Goal: Task Accomplishment & Management: Use online tool/utility

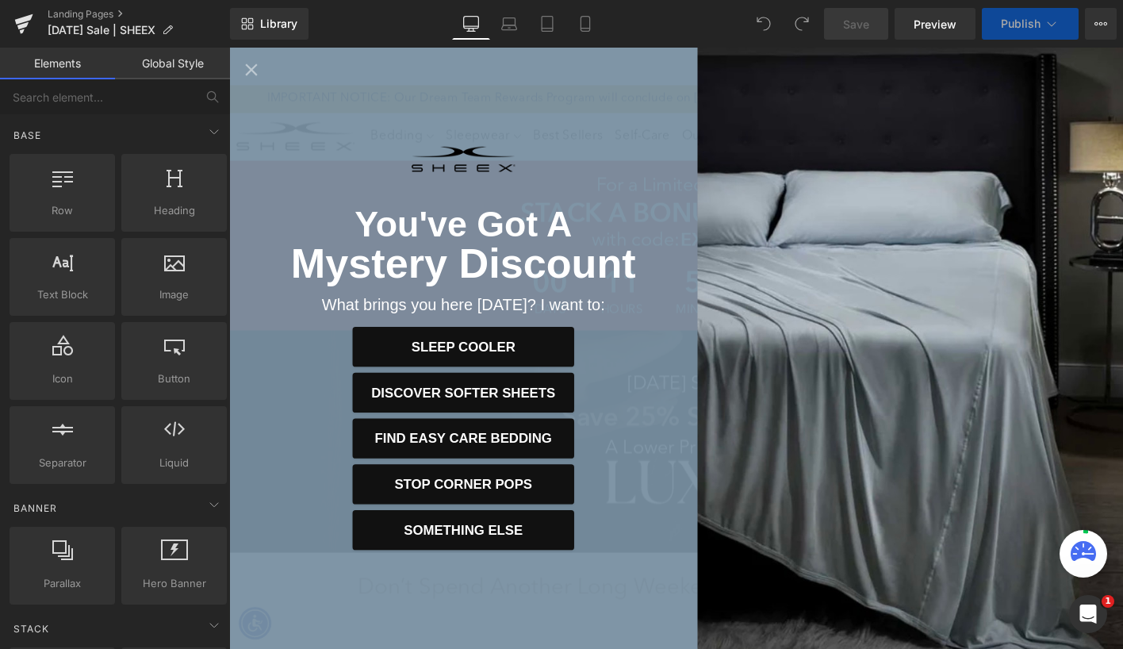
click at [691, 301] on div "You've Got A Mystery Discount What brings you here [DATE]? I want to: Sleep Coo…" at bounding box center [480, 370] width 503 height 645
click at [253, 72] on icon "Close popup" at bounding box center [253, 71] width 13 height 13
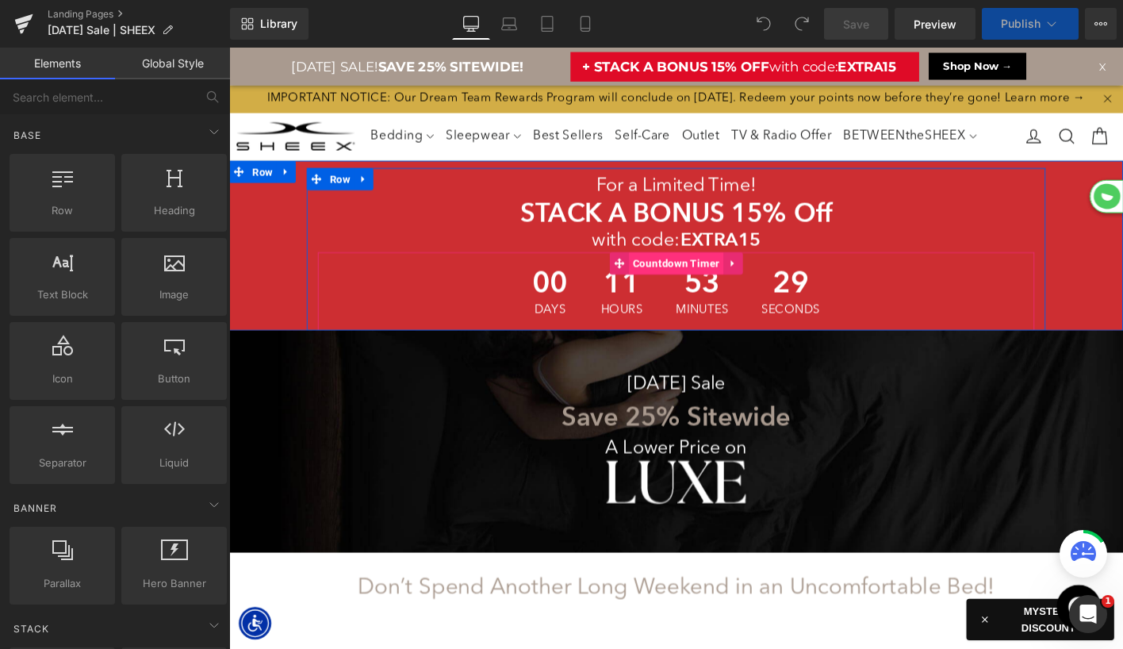
scroll to position [6796, 959]
click at [695, 292] on span "Countdown Timer" at bounding box center [708, 280] width 101 height 24
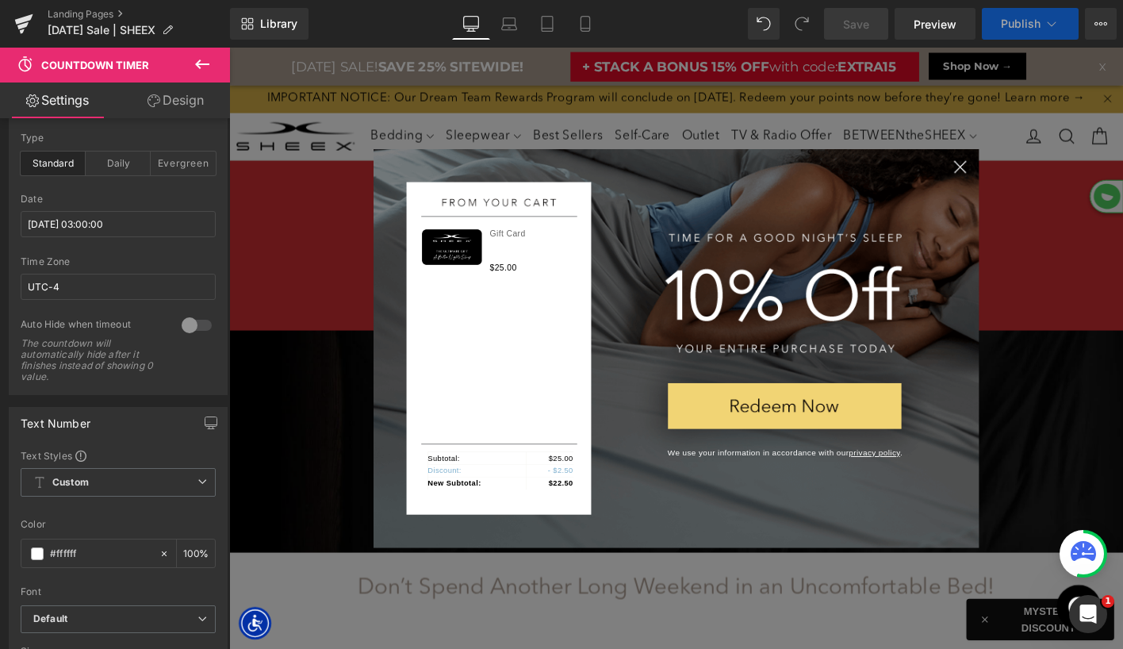
scroll to position [8050, 959]
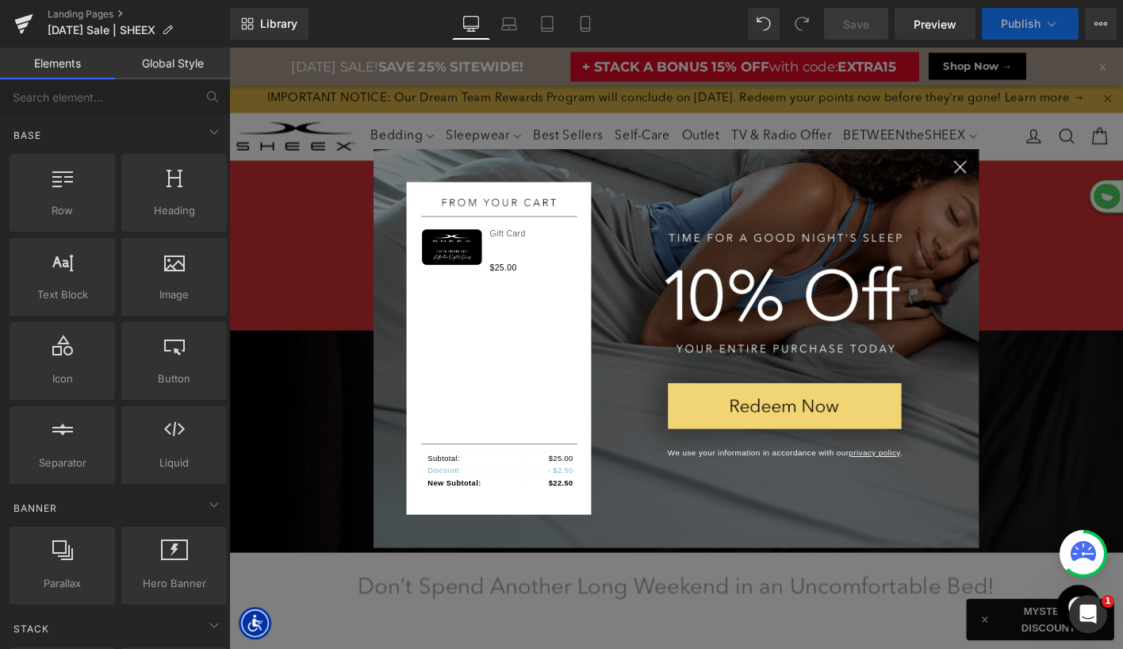
click at [1011, 182] on button "Close" at bounding box center [1014, 176] width 40 height 40
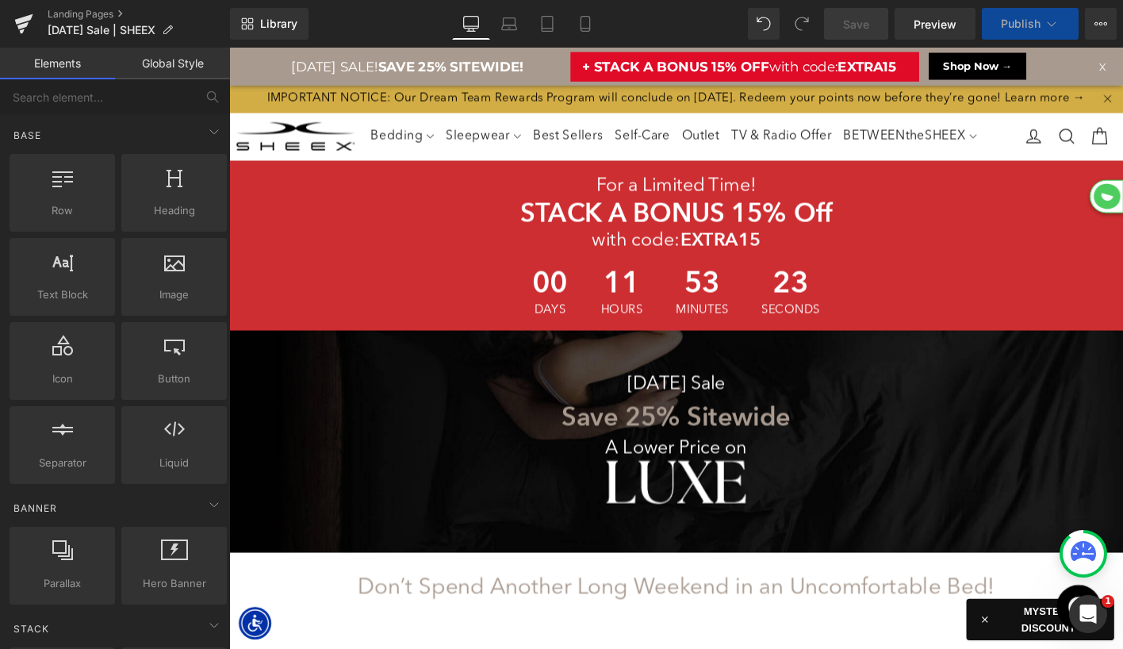
select select "XL"
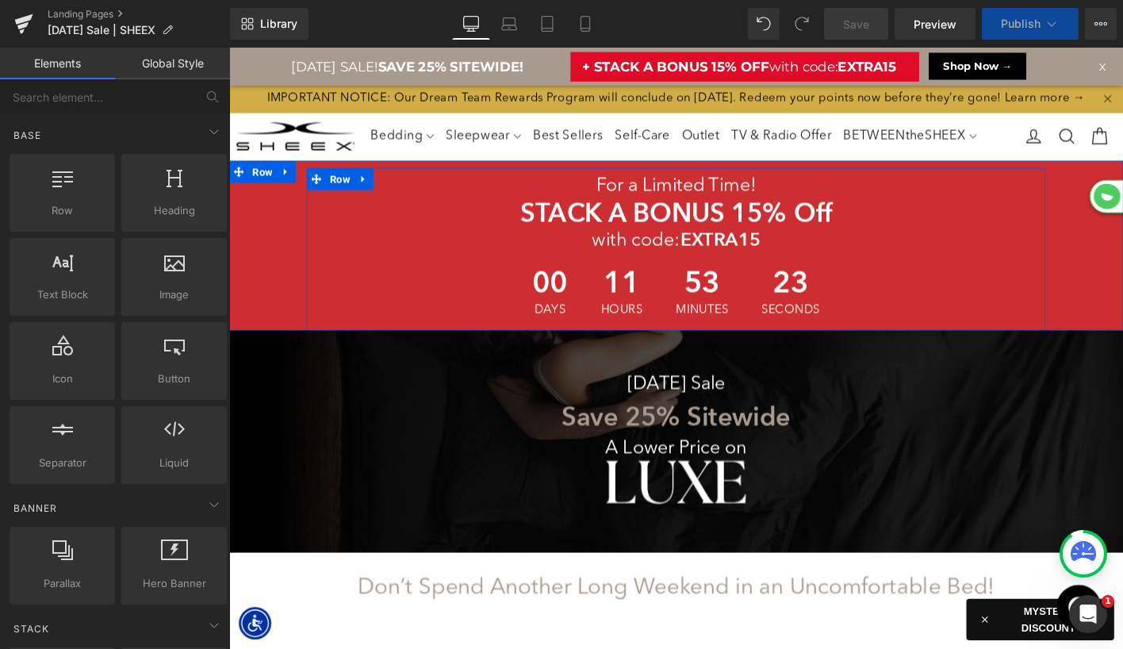
scroll to position [8837, 959]
select select "M"
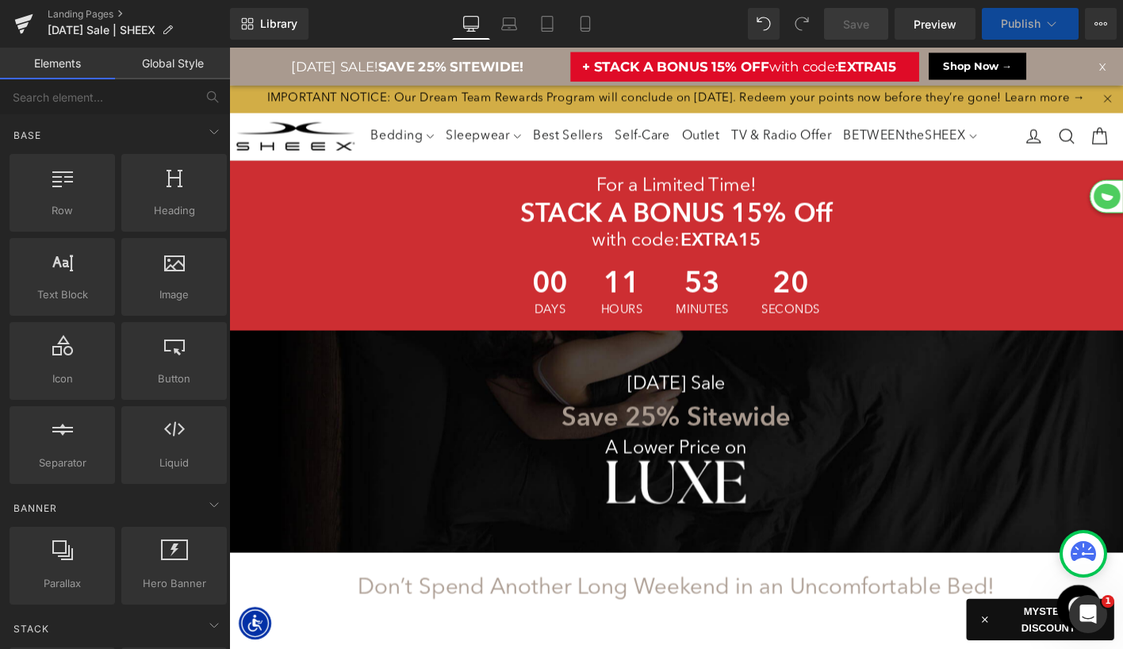
click at [675, 267] on div "with code: EXTRA15 Heading" at bounding box center [708, 254] width 769 height 25
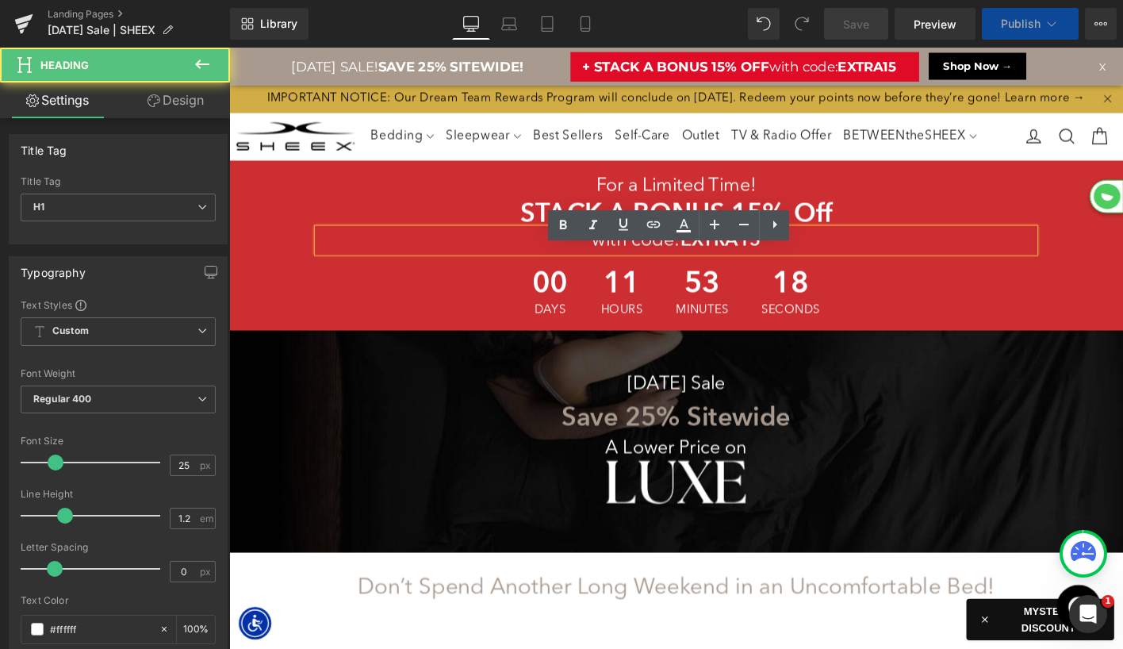
scroll to position [0, 0]
click at [672, 323] on span "11" at bounding box center [650, 303] width 45 height 40
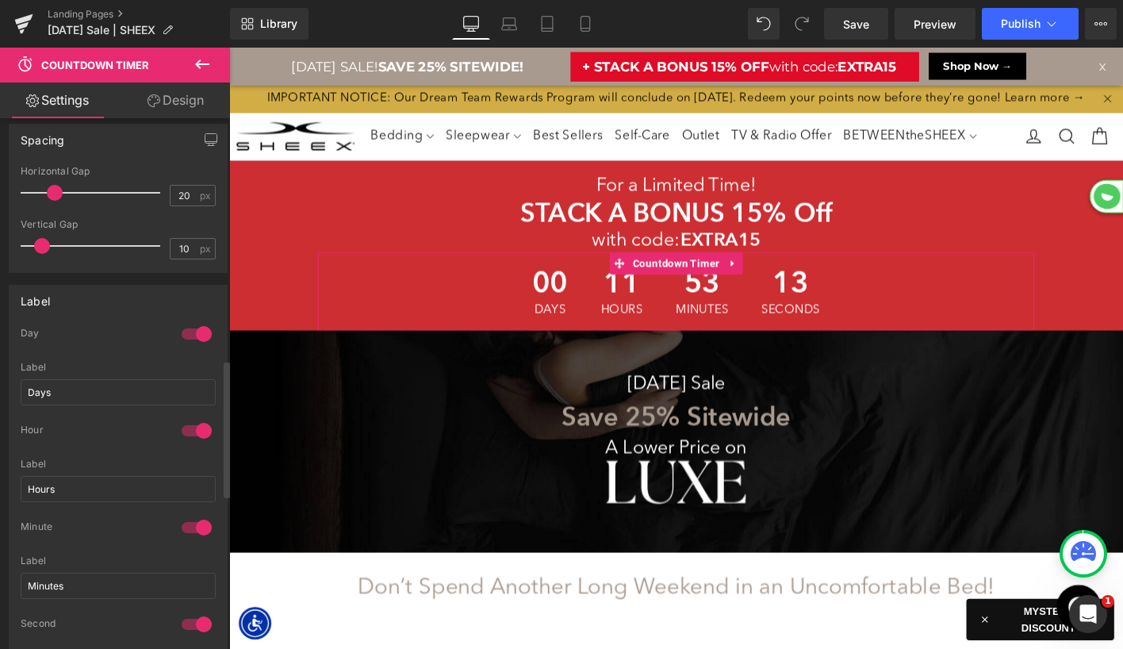
drag, startPoint x: 197, startPoint y: 329, endPoint x: 514, endPoint y: 390, distance: 322.2
click at [197, 329] on div at bounding box center [197, 333] width 38 height 25
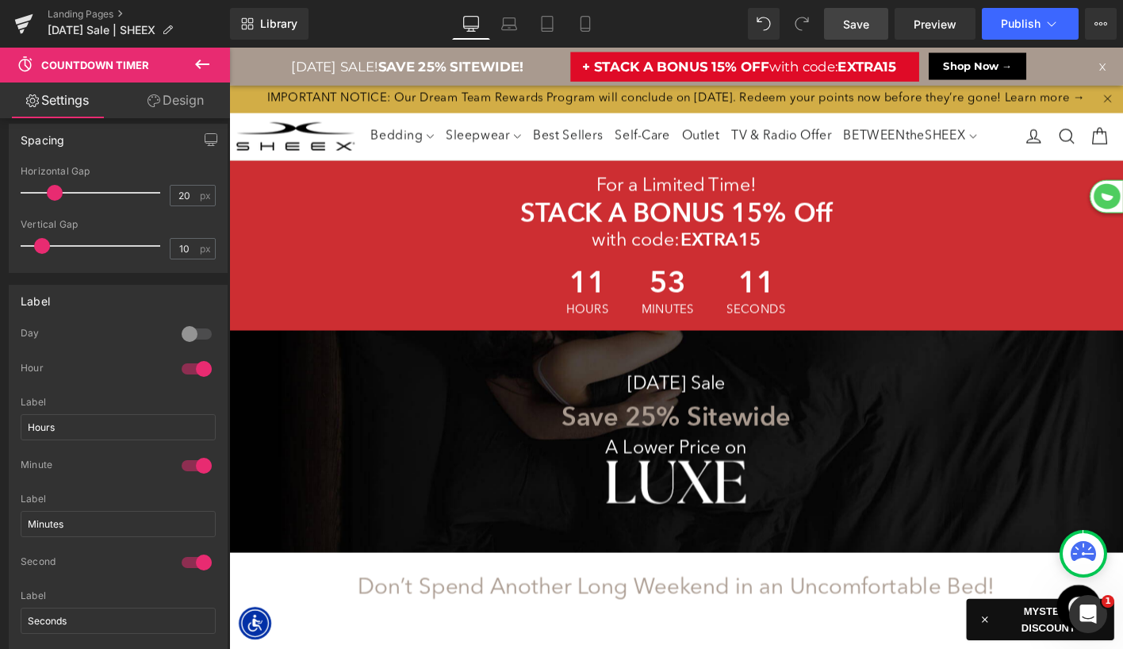
click at [861, 22] on span "Save" at bounding box center [856, 24] width 26 height 17
click at [1013, 28] on span "Publish" at bounding box center [1021, 23] width 40 height 13
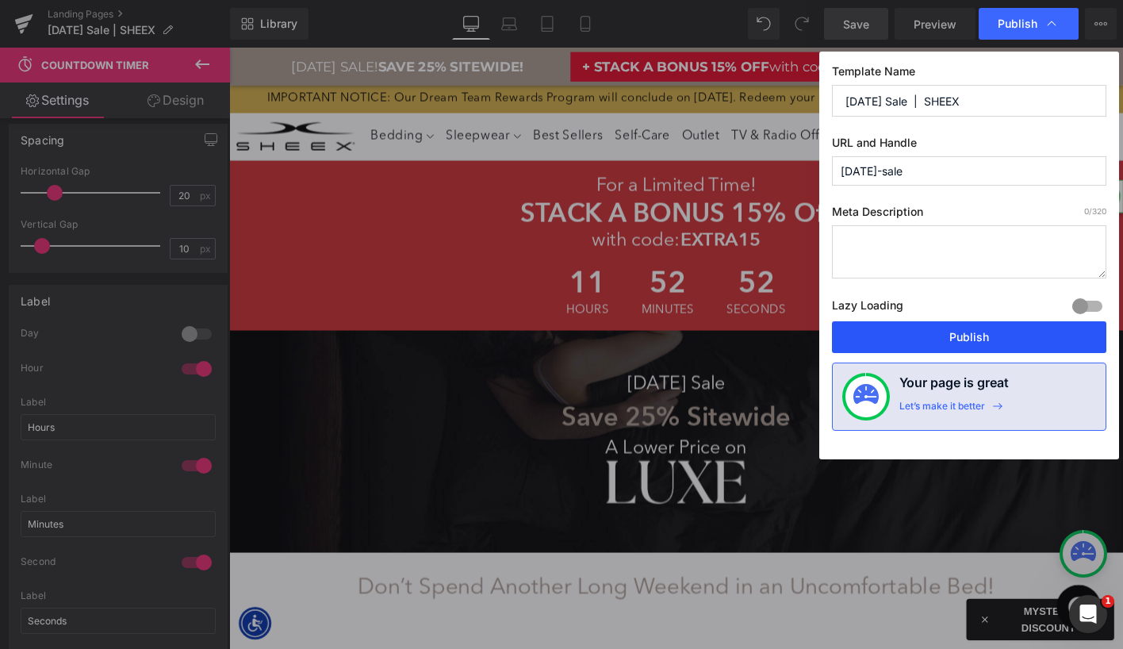
click at [917, 333] on button "Publish" at bounding box center [969, 337] width 274 height 32
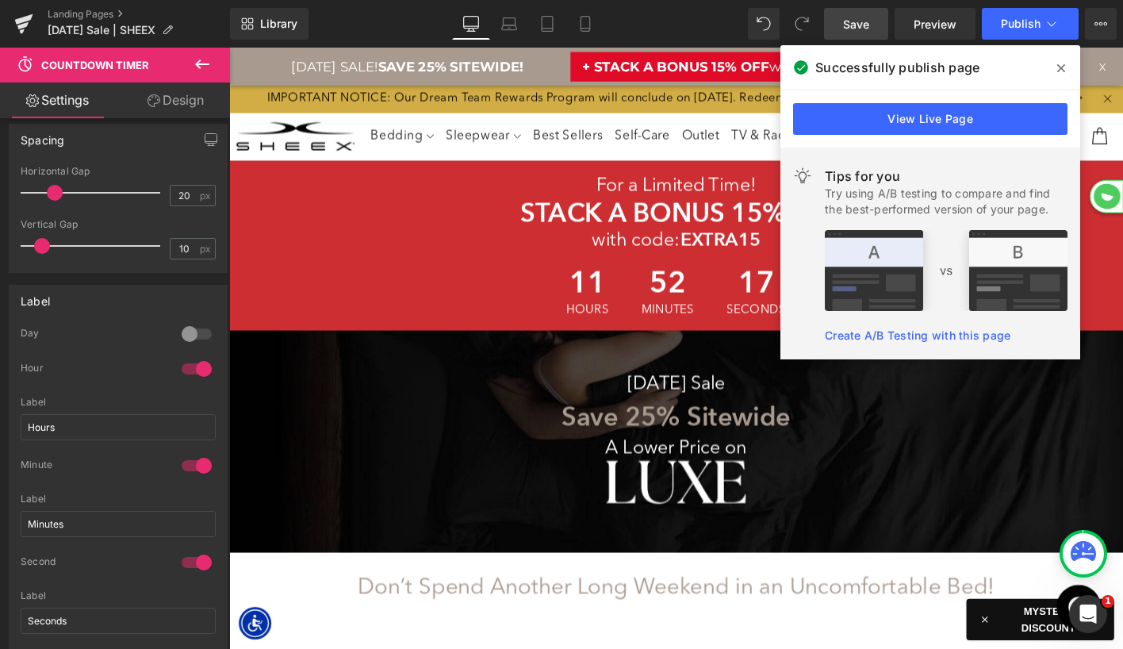
click at [1055, 67] on span at bounding box center [1060, 68] width 25 height 25
